Goal: Task Accomplishment & Management: Manage account settings

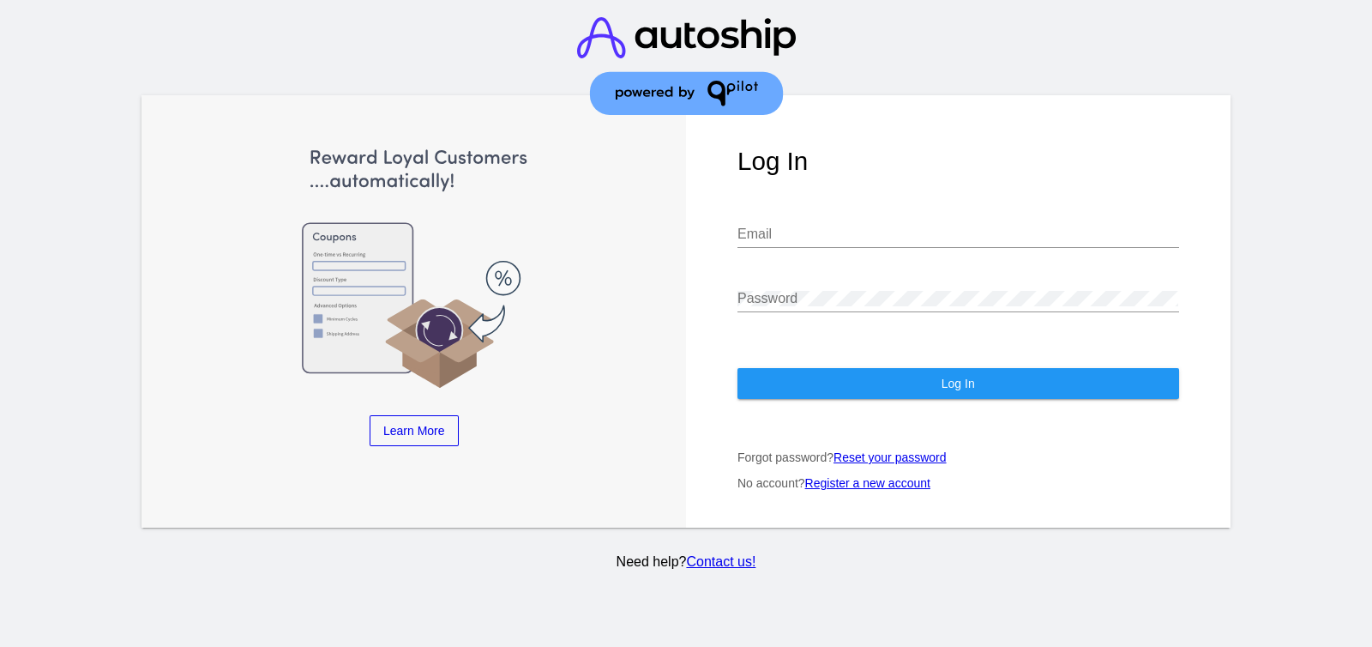
type input "[EMAIL_ADDRESS][DOMAIN_NAME]"
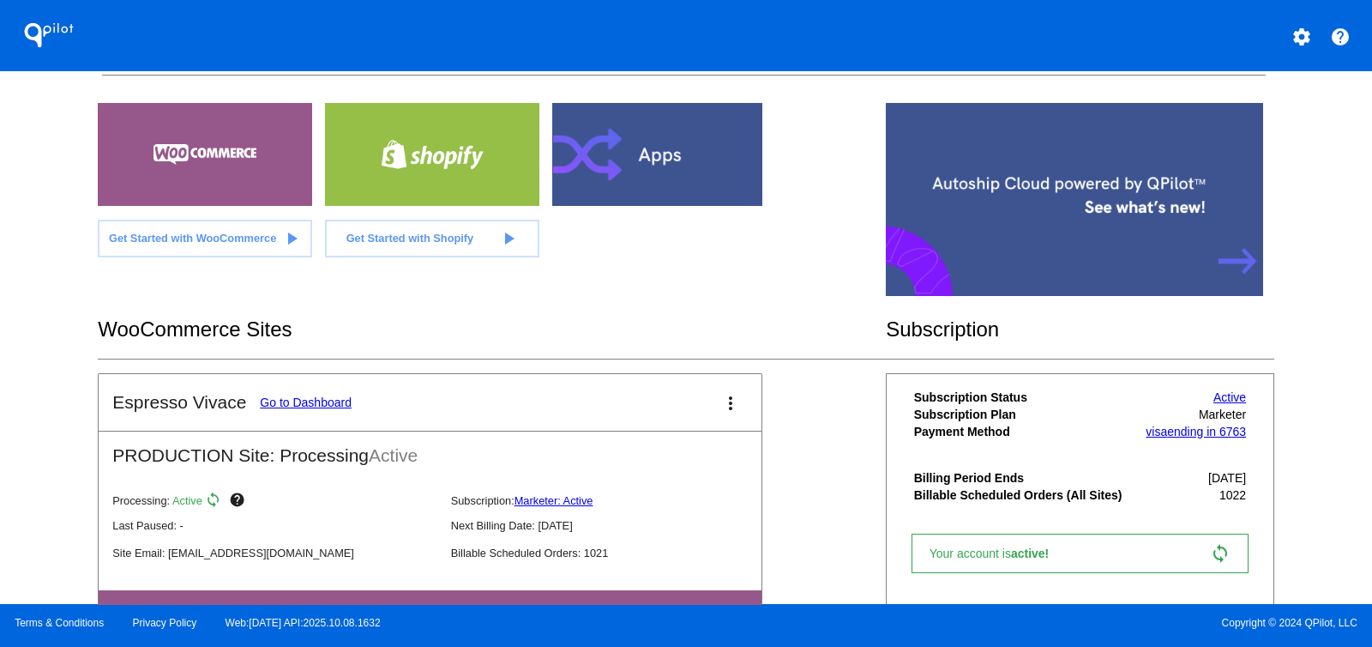
scroll to position [106, 0]
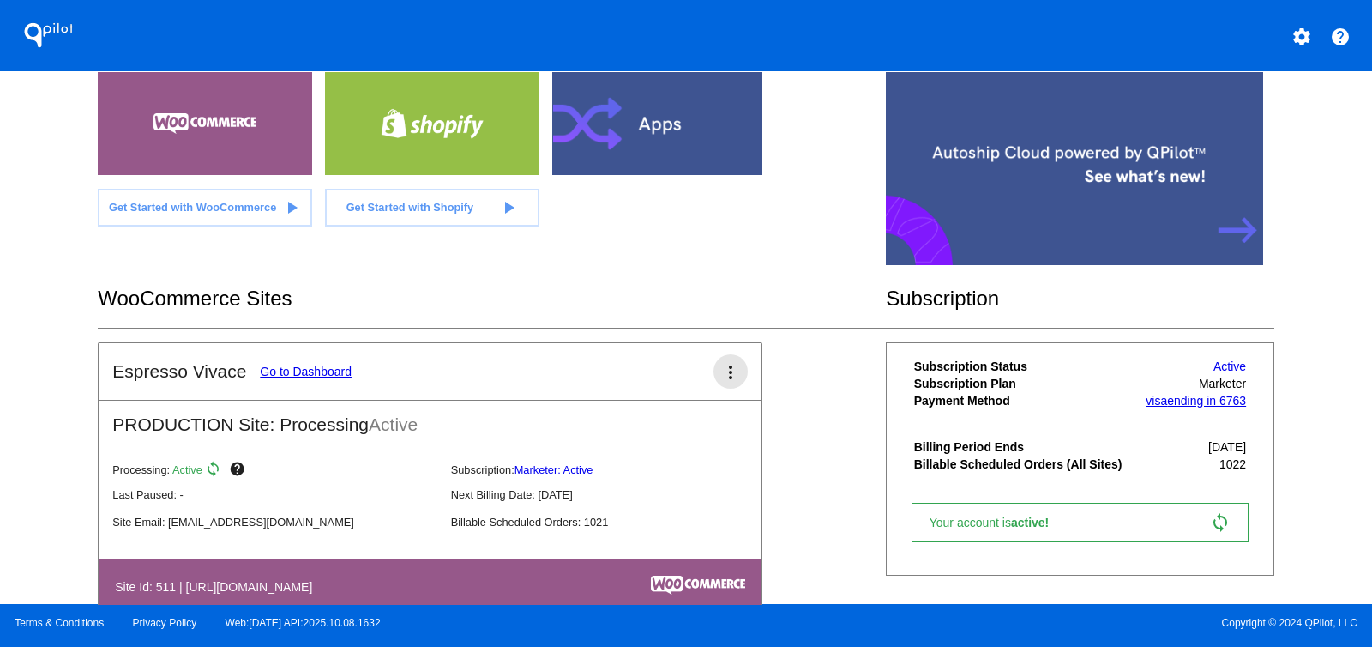
click at [723, 365] on mat-icon "more_vert" at bounding box center [730, 372] width 21 height 21
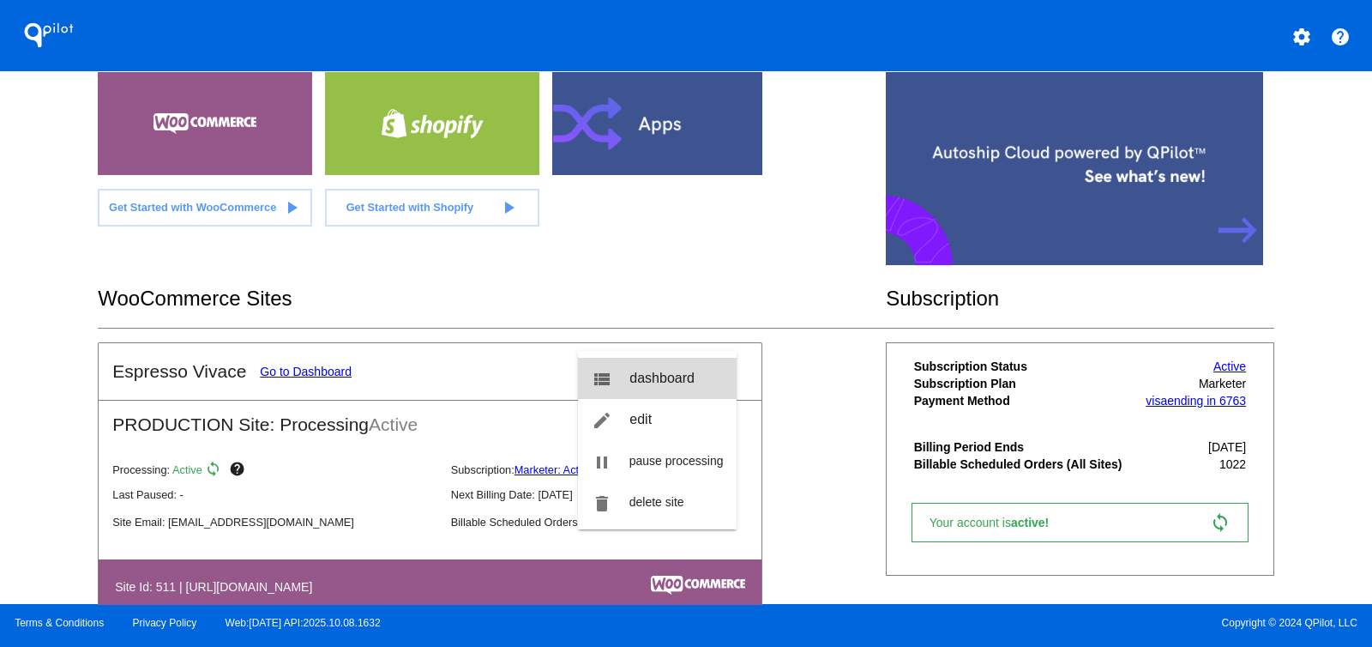
click at [693, 376] on span "dashboard" at bounding box center [661, 377] width 65 height 15
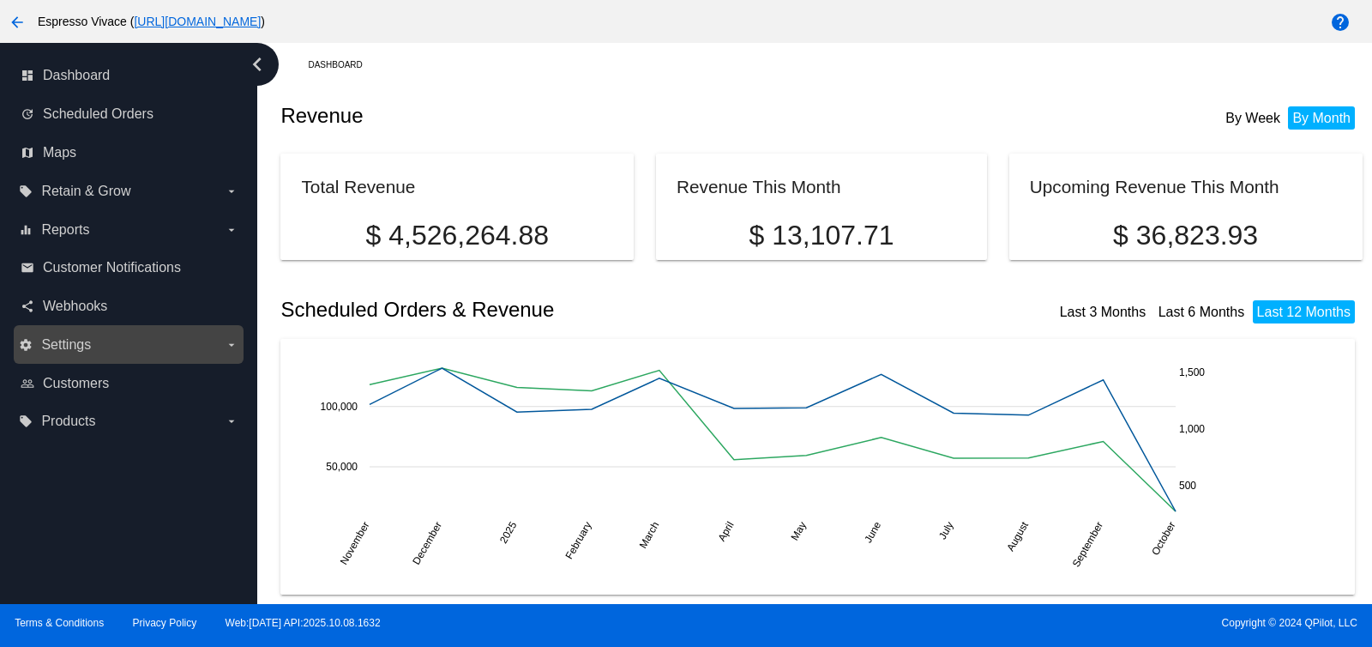
click at [86, 344] on span "Settings" at bounding box center [66, 344] width 50 height 15
click at [0, 0] on input "settings Settings arrow_drop_down" at bounding box center [0, 0] width 0 height 0
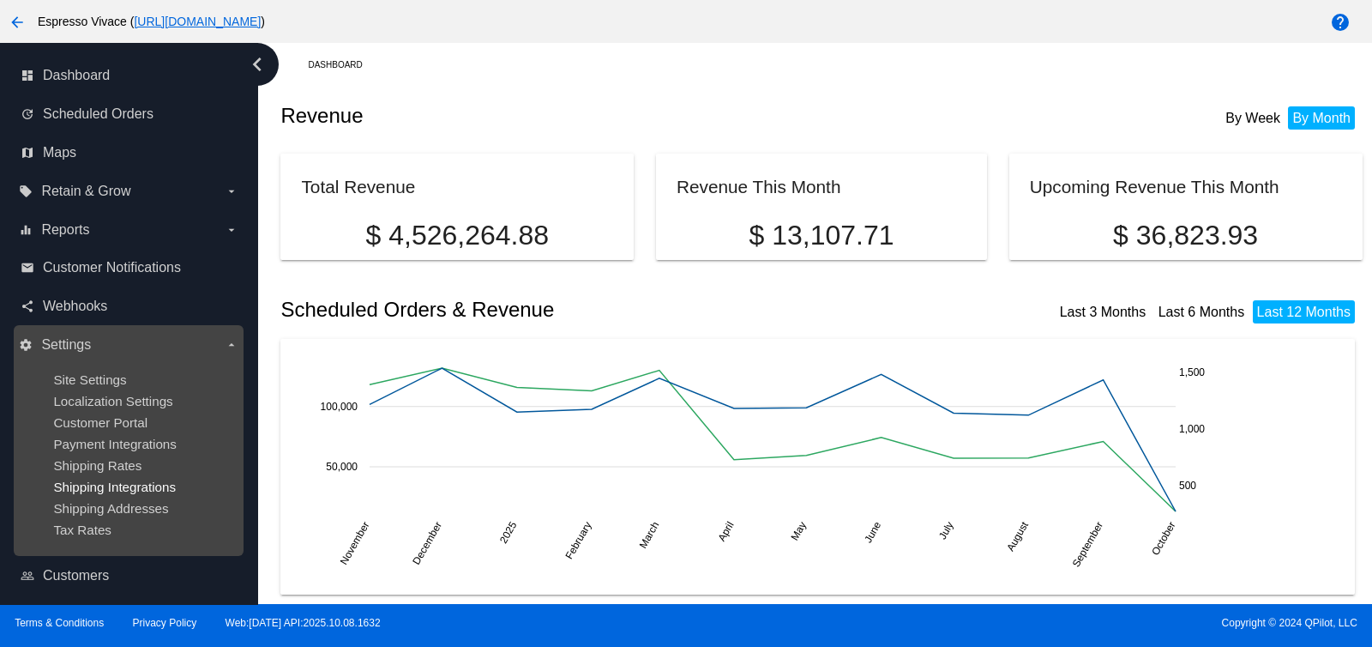
click at [114, 493] on span "Shipping Integrations" at bounding box center [114, 486] width 123 height 15
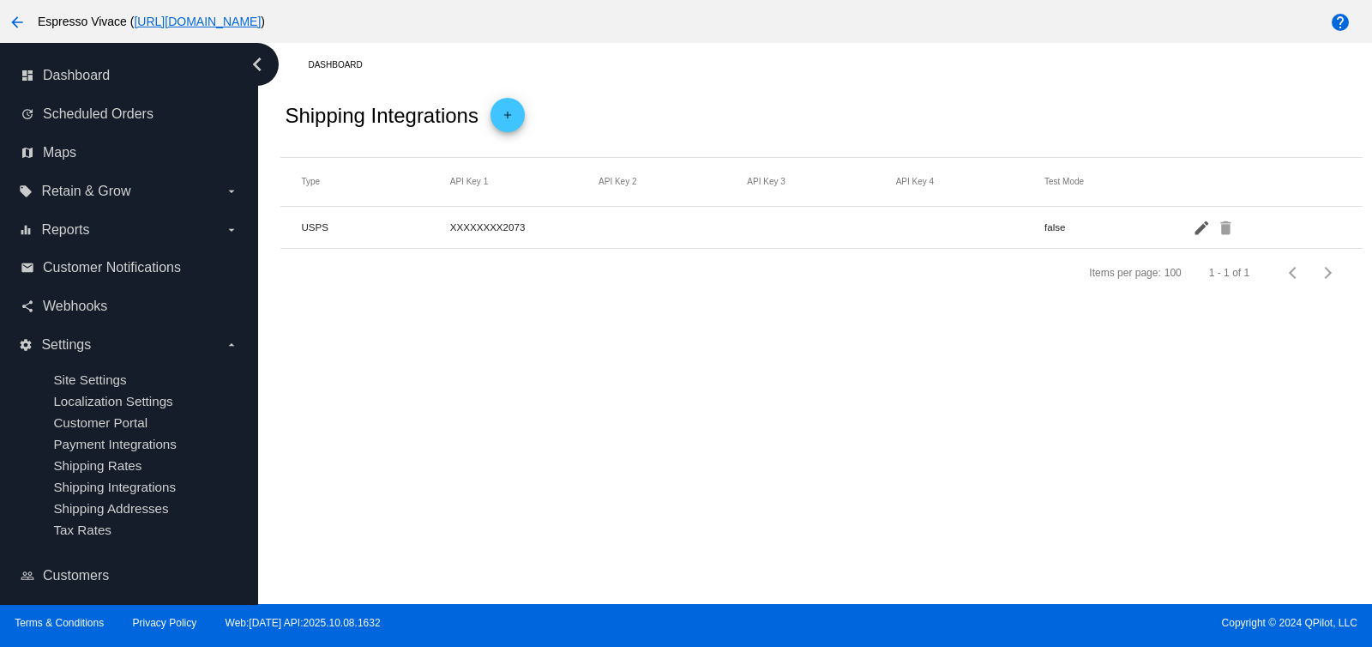
click at [1200, 230] on mat-icon "edit" at bounding box center [1203, 227] width 21 height 27
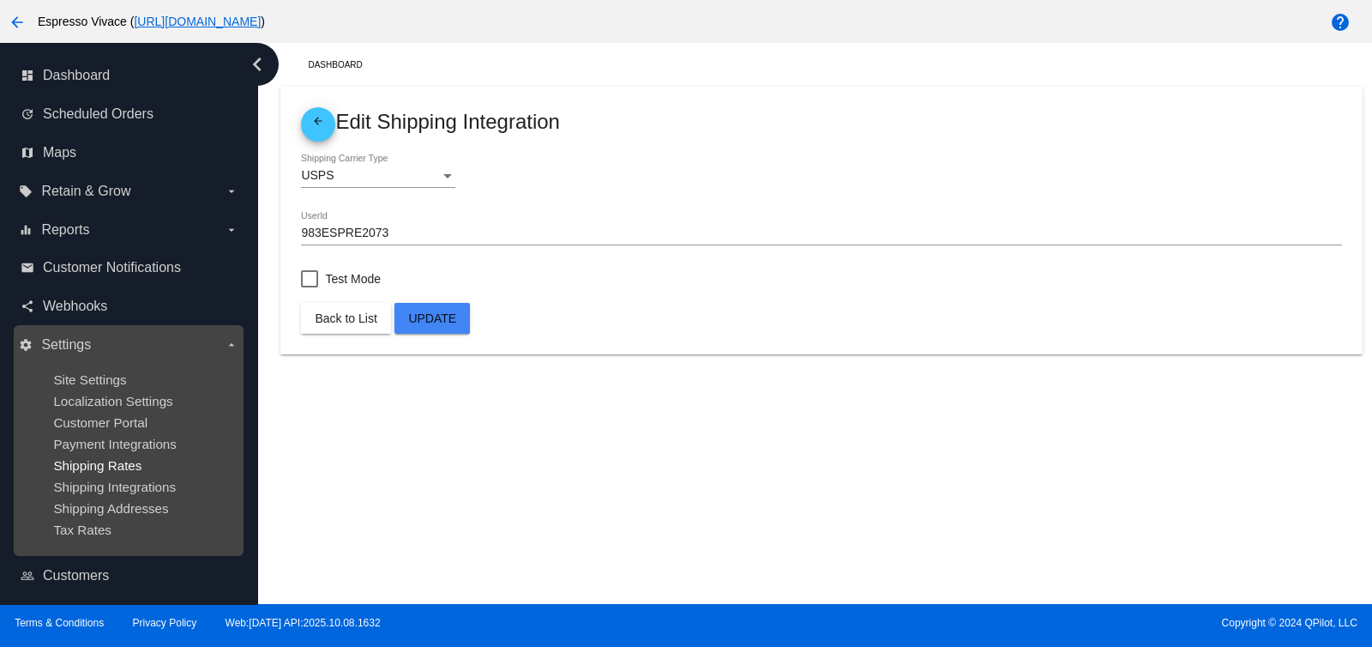
click at [128, 466] on span "Shipping Rates" at bounding box center [97, 465] width 88 height 15
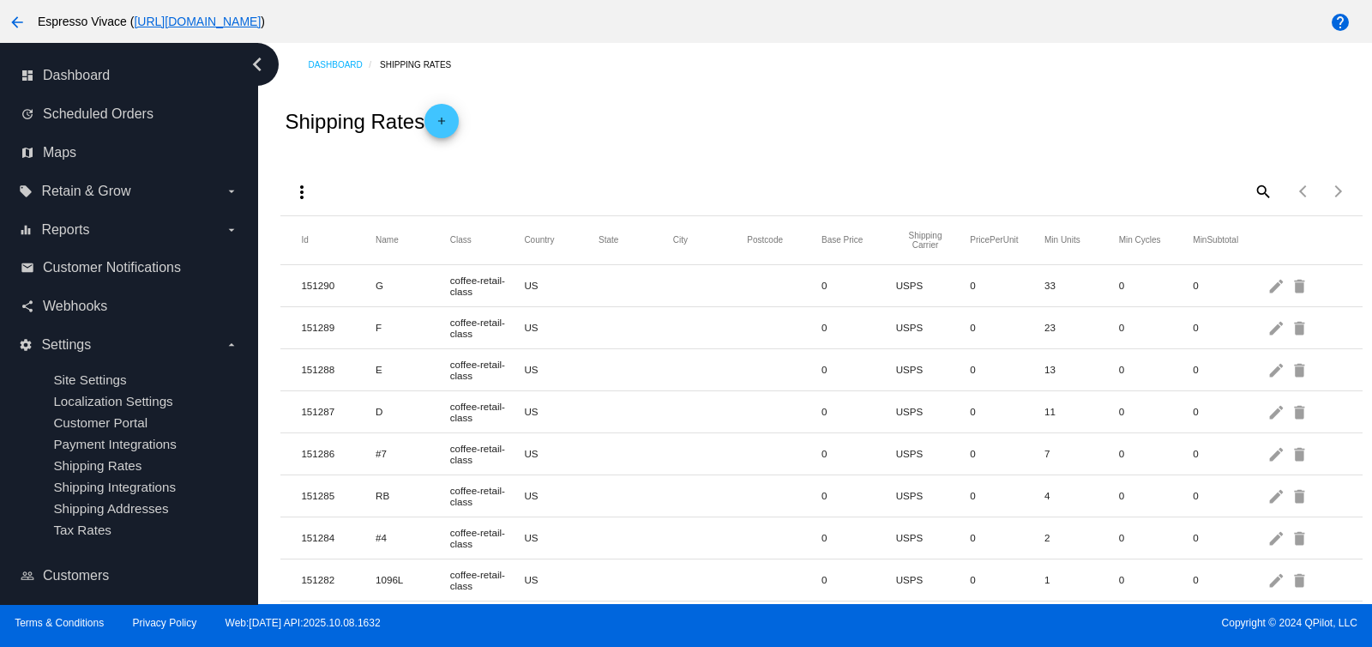
click at [298, 188] on mat-icon "more_vert" at bounding box center [302, 192] width 21 height 21
click at [359, 233] on span "Export" at bounding box center [353, 234] width 34 height 14
